Goal: Task Accomplishment & Management: Manage account settings

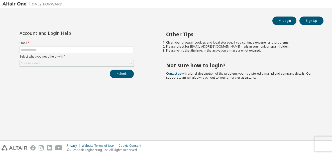
click at [85, 45] on form "Email * Select what you need help with * Click to select" at bounding box center [77, 54] width 114 height 26
click at [78, 51] on input "text" at bounding box center [77, 50] width 112 height 4
type input "**********"
click at [70, 59] on form "**********" at bounding box center [77, 54] width 114 height 26
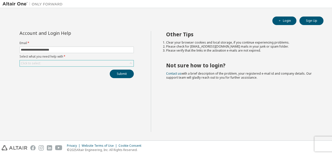
click at [69, 62] on div "Click to select" at bounding box center [77, 63] width 114 height 6
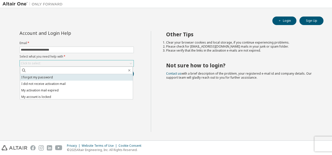
click at [66, 76] on li "I forgot my password" at bounding box center [76, 77] width 113 height 7
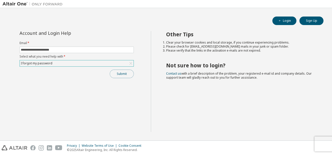
click at [118, 75] on button "Submit" at bounding box center [122, 74] width 24 height 9
click at [284, 20] on button "Login" at bounding box center [284, 21] width 24 height 9
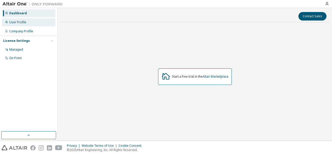
click at [29, 24] on div "User Profile" at bounding box center [28, 22] width 53 height 8
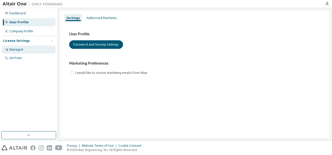
click at [36, 50] on div "Managed" at bounding box center [28, 50] width 53 height 8
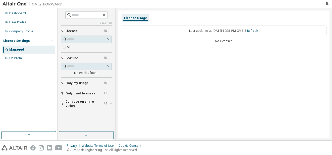
click at [77, 84] on span "Only my usage" at bounding box center [76, 83] width 23 height 4
click at [68, 51] on div "All" at bounding box center [86, 44] width 51 height 17
click at [63, 92] on button "Only used licenses" at bounding box center [86, 93] width 51 height 11
click at [69, 84] on span "Only my usage" at bounding box center [76, 83] width 23 height 4
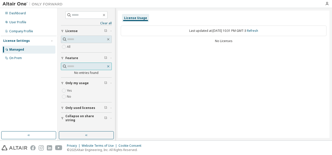
click at [107, 66] on icon "button" at bounding box center [108, 66] width 4 height 4
click at [107, 30] on icon "button" at bounding box center [105, 30] width 3 height 3
click at [85, 134] on icon "button" at bounding box center [86, 135] width 4 height 4
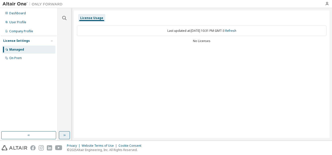
click at [63, 135] on icon "button" at bounding box center [64, 135] width 4 height 4
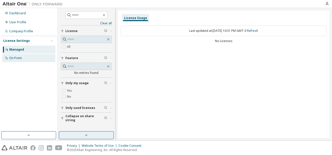
click at [18, 58] on div "On Prem" at bounding box center [15, 58] width 13 height 4
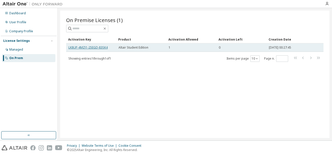
click at [98, 46] on link "LK8UP-4MZJ1-25EGD-83SK4" at bounding box center [87, 47] width 39 height 4
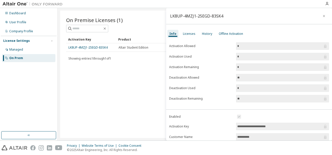
scroll to position [25, 0]
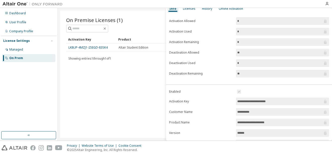
click at [262, 20] on input "*" at bounding box center [279, 21] width 85 height 5
click at [250, 31] on input "*" at bounding box center [279, 31] width 85 height 5
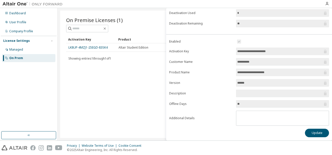
scroll to position [76, 0]
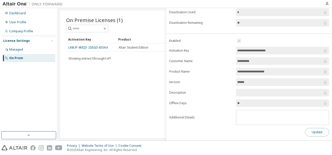
click at [306, 132] on button "Update" at bounding box center [317, 132] width 24 height 9
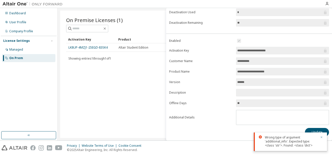
click at [322, 137] on icon "button" at bounding box center [321, 137] width 3 height 3
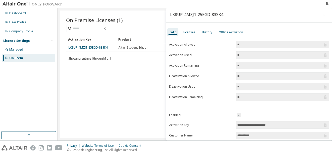
scroll to position [0, 0]
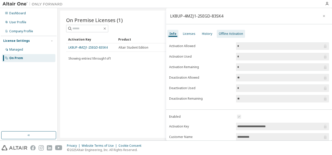
click at [226, 35] on div "Offline Activation" at bounding box center [231, 34] width 24 height 4
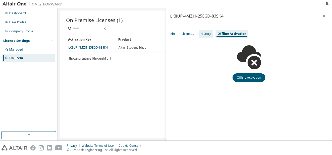
click at [207, 35] on div "History" at bounding box center [206, 34] width 10 height 4
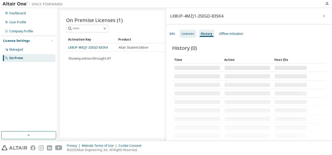
click at [193, 34] on div "Licenses" at bounding box center [188, 34] width 13 height 4
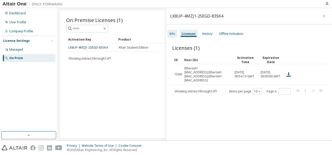
click at [173, 34] on div "Info" at bounding box center [172, 34] width 6 height 4
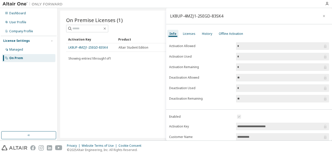
click at [125, 92] on div "On Premise Licenses (1) Clear Load Save Save As Field Operator Value Select fil…" at bounding box center [194, 74] width 269 height 127
